Goal: Transaction & Acquisition: Purchase product/service

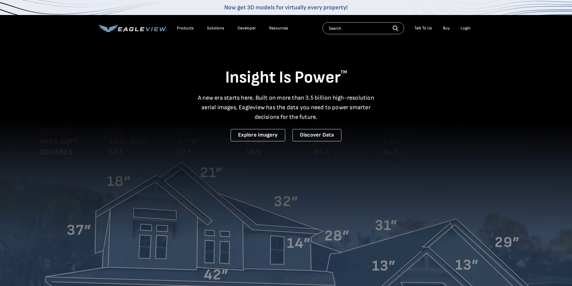
click at [466, 28] on div "Login" at bounding box center [466, 28] width 10 height 5
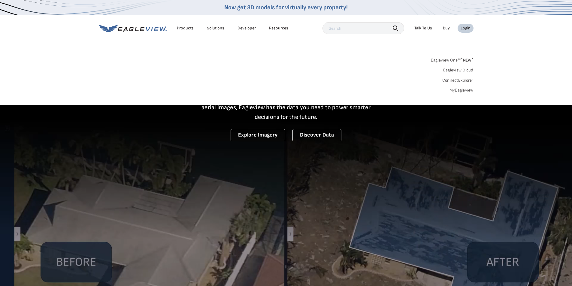
click at [470, 92] on link "MyEagleview" at bounding box center [462, 90] width 24 height 5
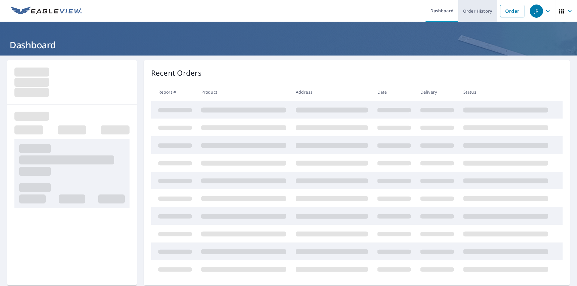
click at [475, 13] on link "Order History" at bounding box center [477, 11] width 39 height 22
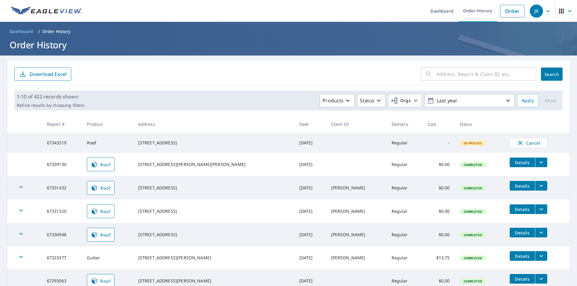
scroll to position [30, 0]
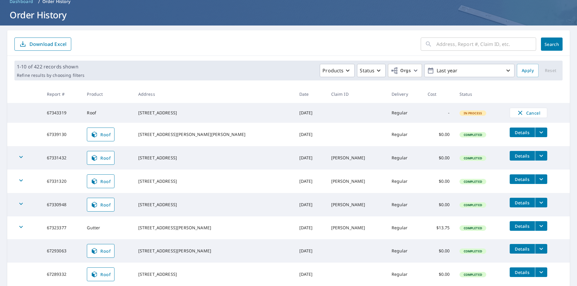
click at [539, 204] on icon "filesDropdownBtn-67330948" at bounding box center [541, 203] width 4 height 2
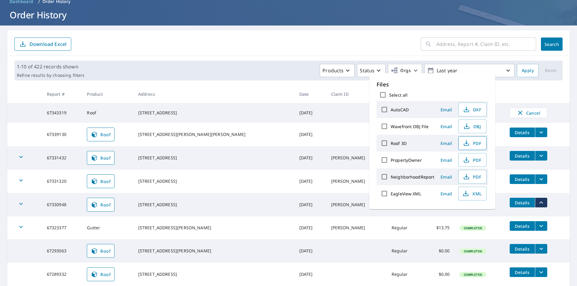
click at [473, 144] on span "PDF" at bounding box center [471, 143] width 19 height 7
click at [471, 174] on span "PDF" at bounding box center [471, 176] width 19 height 7
click at [468, 144] on icon "button" at bounding box center [465, 145] width 5 height 2
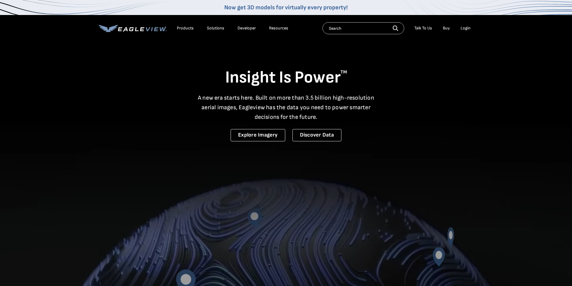
click at [463, 26] on div "Login" at bounding box center [466, 28] width 10 height 5
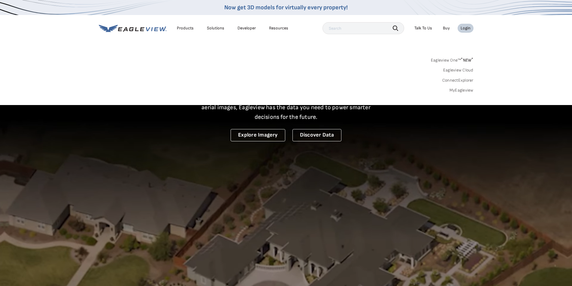
click at [461, 90] on link "MyEagleview" at bounding box center [462, 90] width 24 height 5
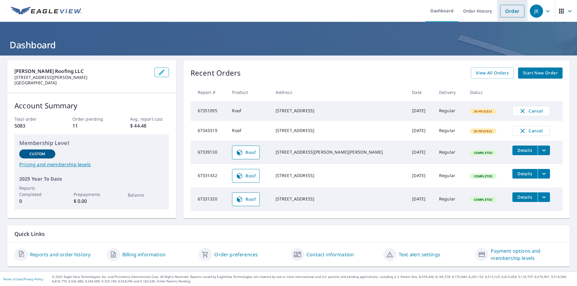
click at [500, 15] on link "Order" at bounding box center [512, 11] width 24 height 13
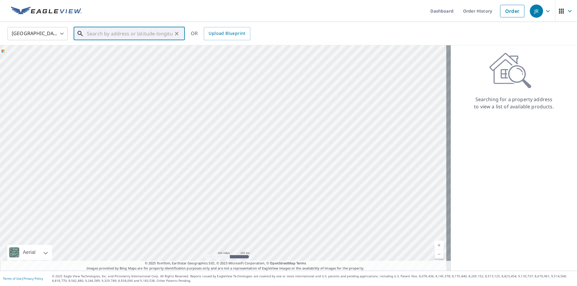
click at [147, 33] on input "text" at bounding box center [130, 33] width 86 height 17
click at [131, 52] on span "[STREET_ADDRESS]" at bounding box center [133, 50] width 94 height 7
type input "[STREET_ADDRESS]"
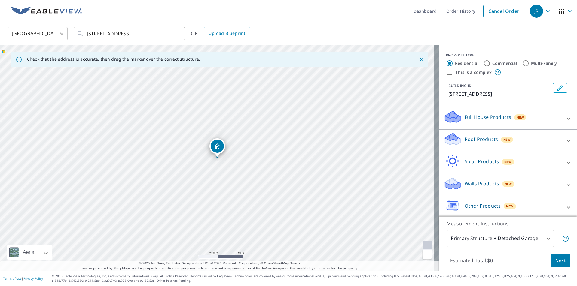
click at [566, 119] on icon at bounding box center [568, 118] width 4 height 2
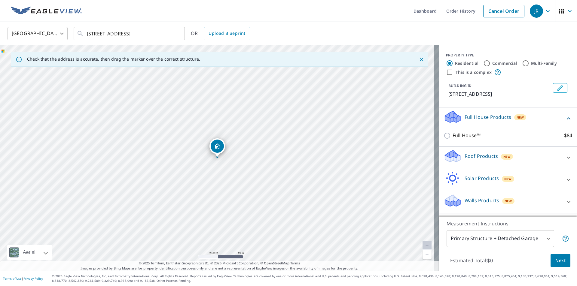
click at [565, 119] on icon at bounding box center [568, 118] width 7 height 7
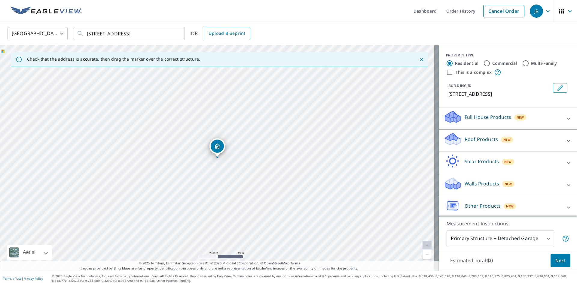
click at [565, 137] on icon at bounding box center [568, 140] width 7 height 7
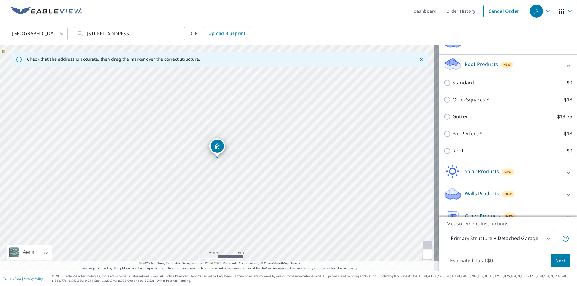
scroll to position [87, 0]
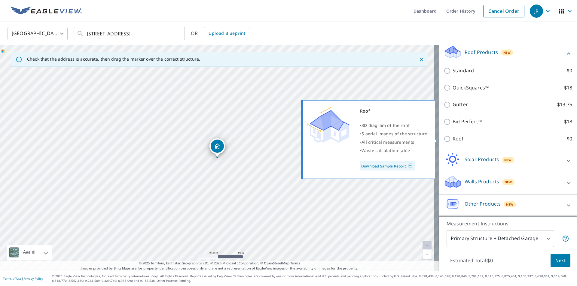
click at [444, 140] on input "Roof $0" at bounding box center [447, 138] width 9 height 7
checkbox input "true"
type input "3"
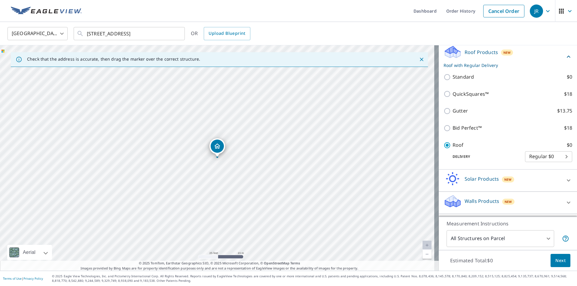
scroll to position [90, 0]
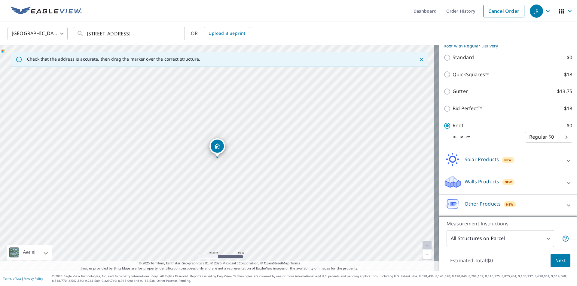
click at [555, 259] on span "Next" at bounding box center [560, 261] width 10 height 8
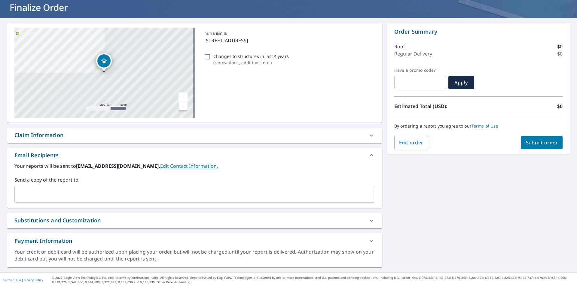
scroll to position [39, 0]
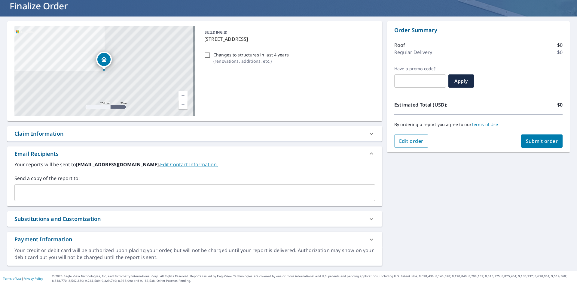
click at [283, 135] on div "Claim Information" at bounding box center [189, 134] width 350 height 8
checkbox input "true"
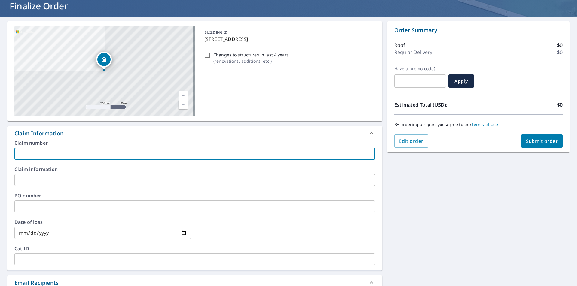
click at [119, 156] on input "text" at bounding box center [194, 154] width 360 height 12
type input "J"
checkbox input "true"
type input "Ju"
checkbox input "true"
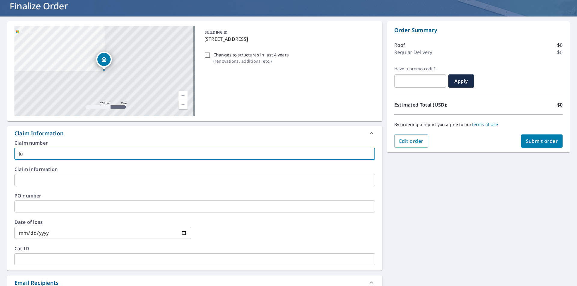
type input "[DEMOGRAPHIC_DATA]"
checkbox input "true"
type input "Just"
checkbox input "true"
type input "Justi"
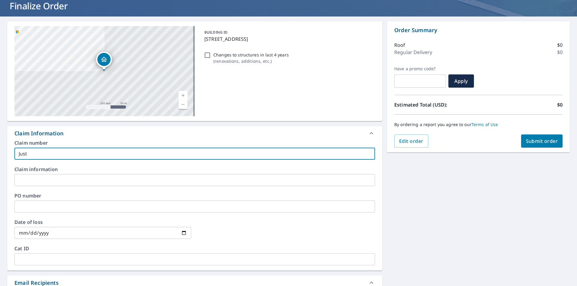
checkbox input "true"
type input "[PERSON_NAME]"
checkbox input "true"
type input "[PERSON_NAME]"
checkbox input "true"
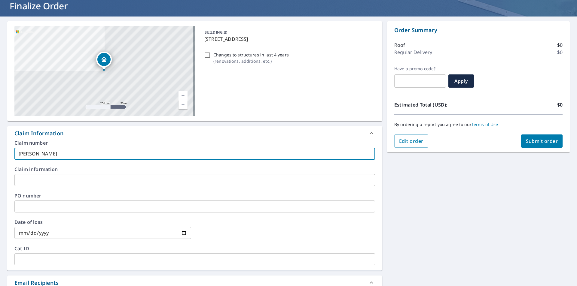
type input "[PERSON_NAME]"
checkbox input "true"
type input "[PERSON_NAME]"
checkbox input "true"
type input "[PERSON_NAME]"
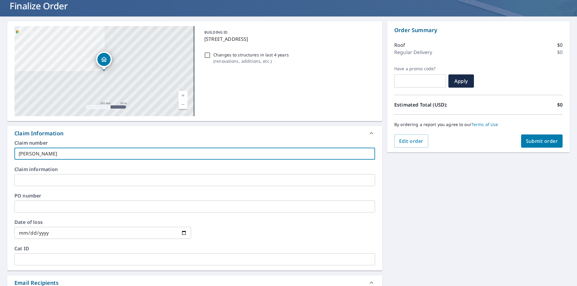
checkbox input "true"
type input "[PERSON_NAME]"
checkbox input "true"
type input "[PERSON_NAME]"
checkbox input "true"
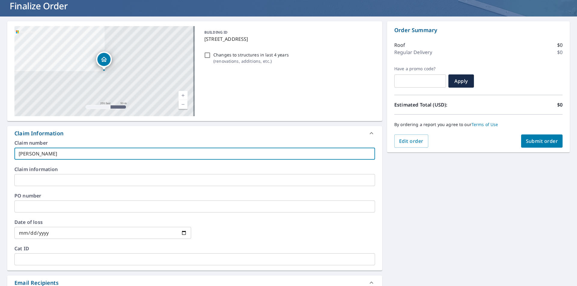
type input "[PERSON_NAME]"
checkbox input "true"
type input "[PERSON_NAME]"
checkbox input "true"
type input "[PERSON_NAME]"
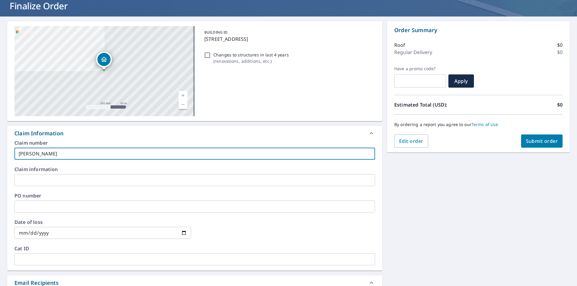
checkbox input "true"
type input "[PERSON_NAME]"
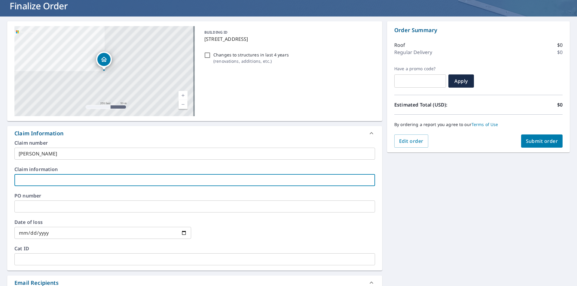
type input "B"
checkbox input "true"
type input "BW"
checkbox input "true"
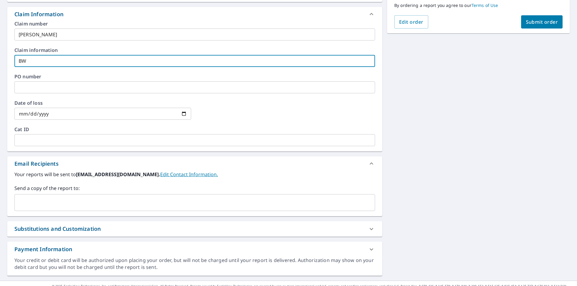
scroll to position [168, 0]
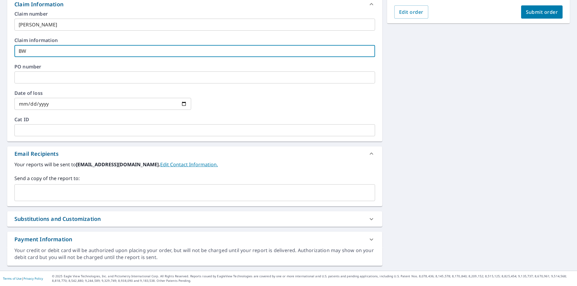
type input "BW"
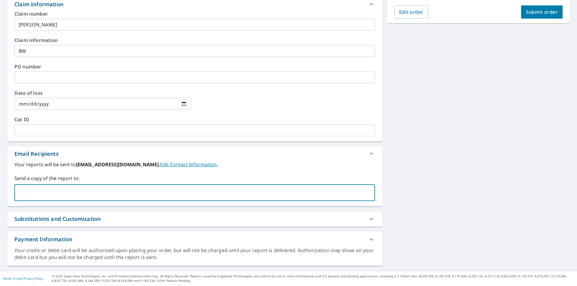
click at [86, 191] on input "text" at bounding box center [190, 192] width 346 height 11
type input "[PERSON_NAME][EMAIL_ADDRESS][DOMAIN_NAME]"
click at [530, 13] on span "Submit order" at bounding box center [542, 12] width 32 height 7
checkbox input "true"
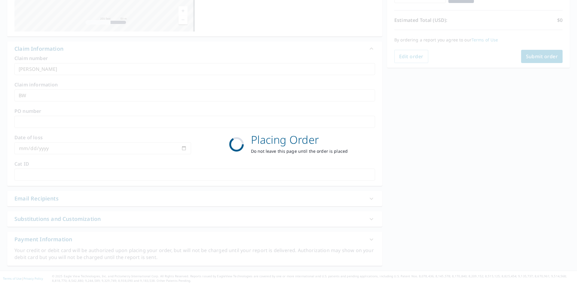
scroll to position [124, 0]
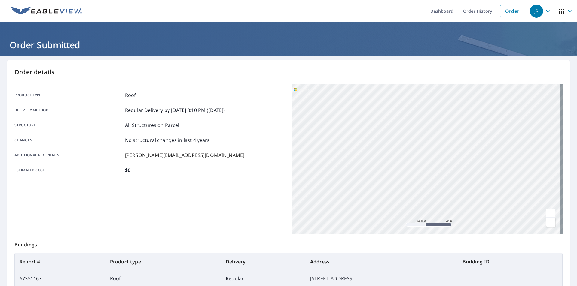
scroll to position [67, 0]
